Goal: Task Accomplishment & Management: Manage account settings

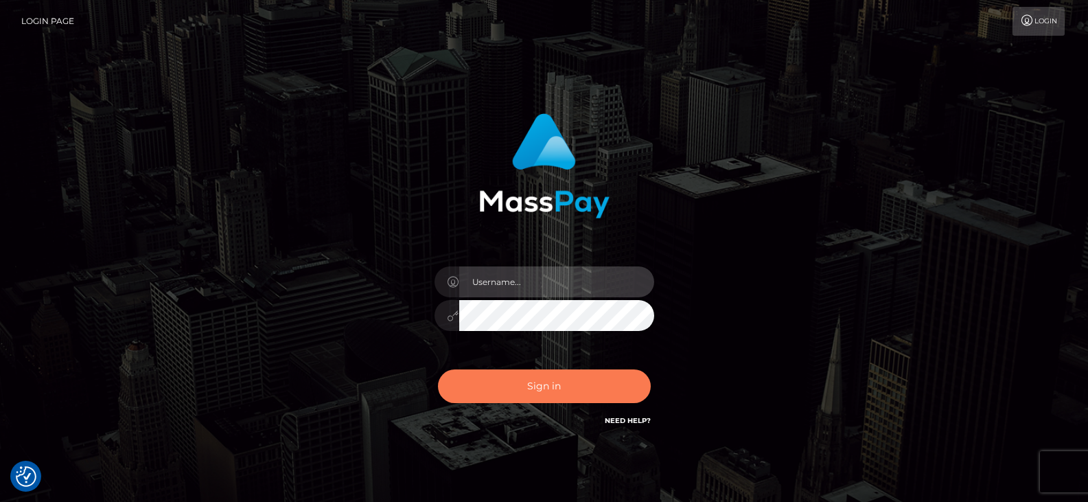
type input "[PERSON_NAME].great"
click at [541, 386] on button "Sign in" at bounding box center [544, 386] width 213 height 34
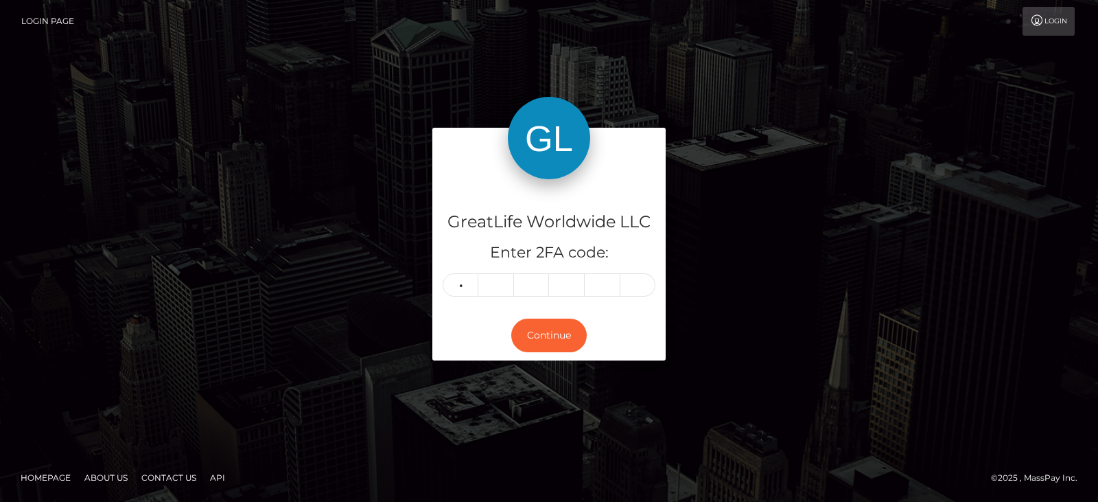
type input "9"
type input "6"
type input "4"
type input "3"
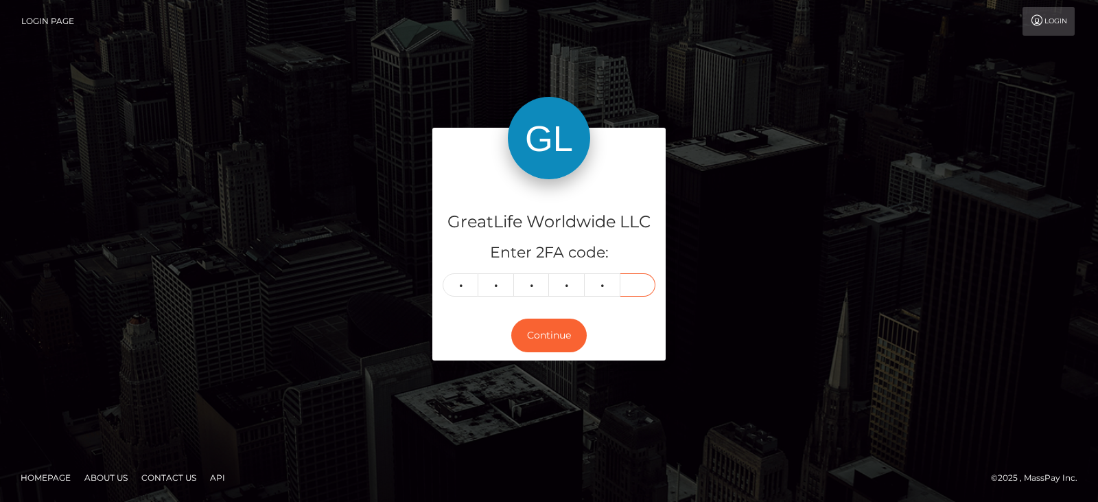
type input "7"
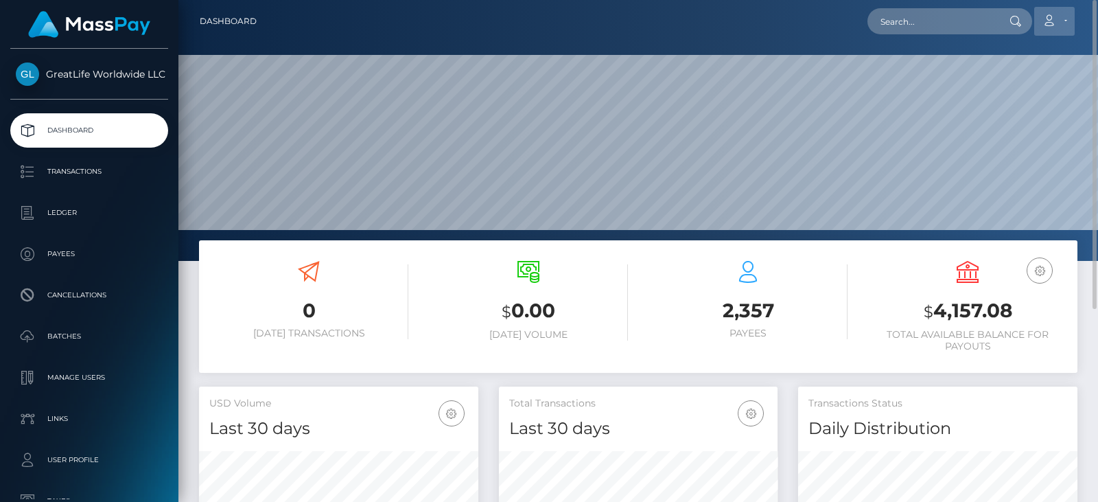
click at [1065, 19] on link "Account" at bounding box center [1054, 21] width 40 height 29
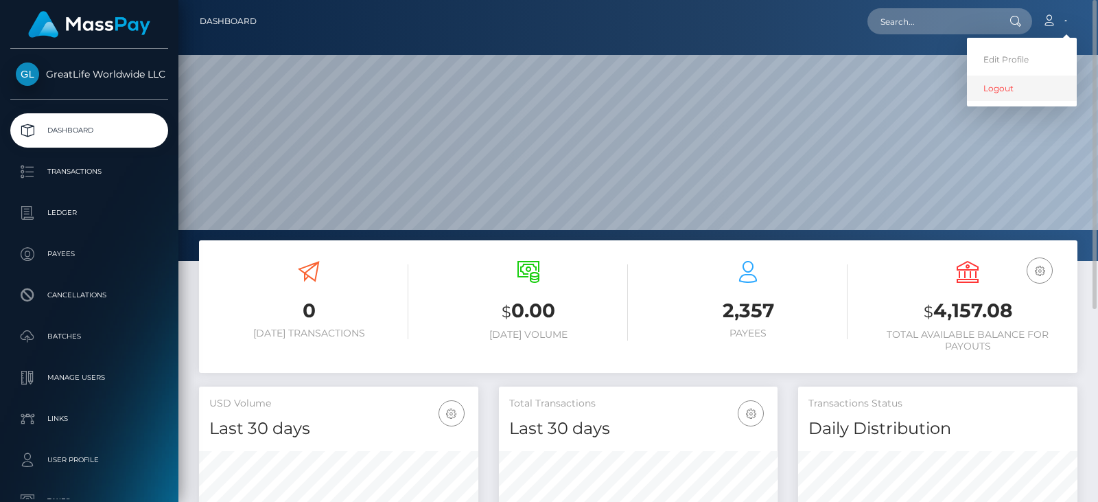
click at [997, 90] on link "Logout" at bounding box center [1022, 87] width 110 height 25
